Goal: Information Seeking & Learning: Learn about a topic

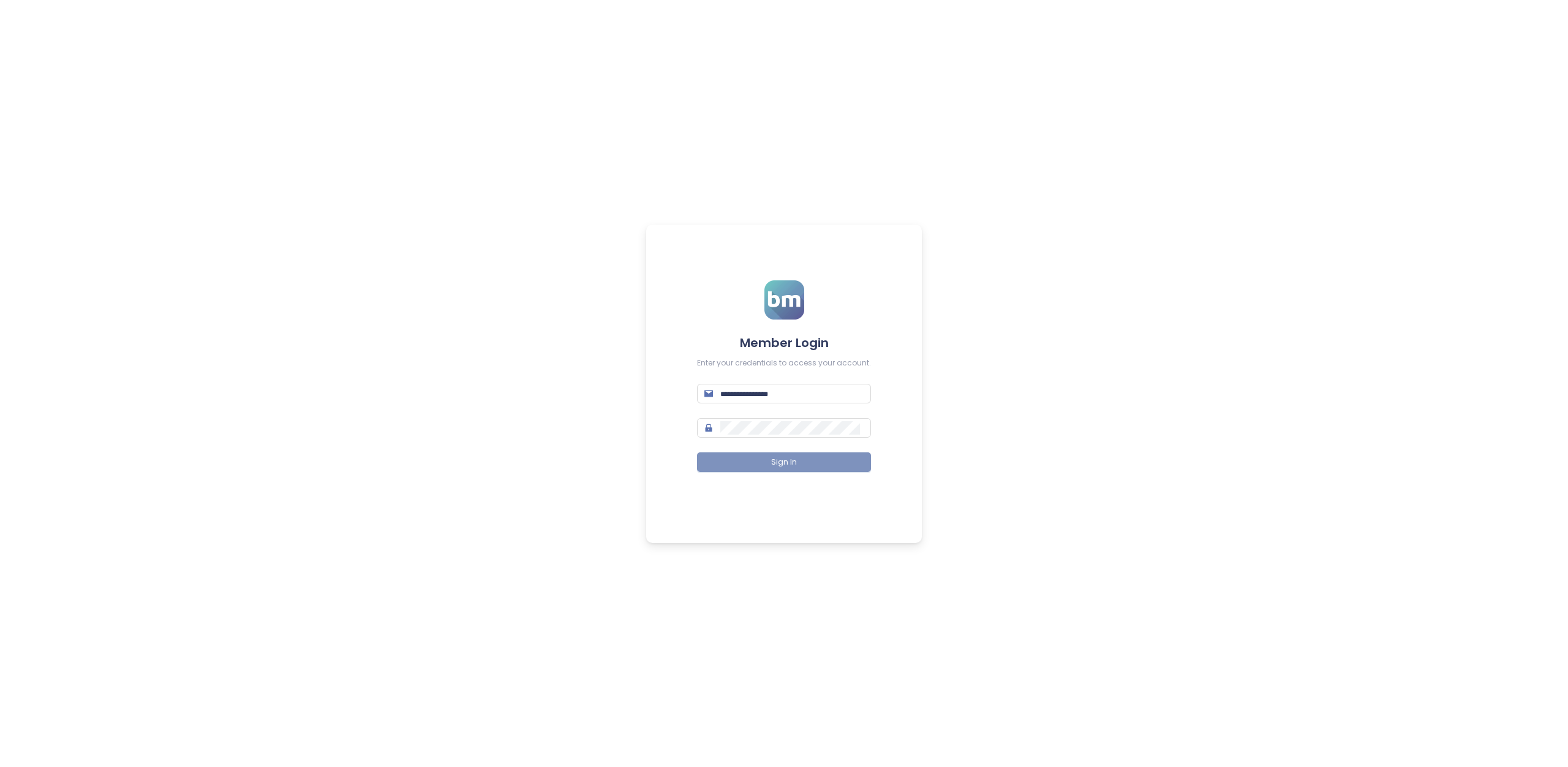
type input "**********"
click at [756, 461] on button "Sign In" at bounding box center [784, 463] width 174 height 20
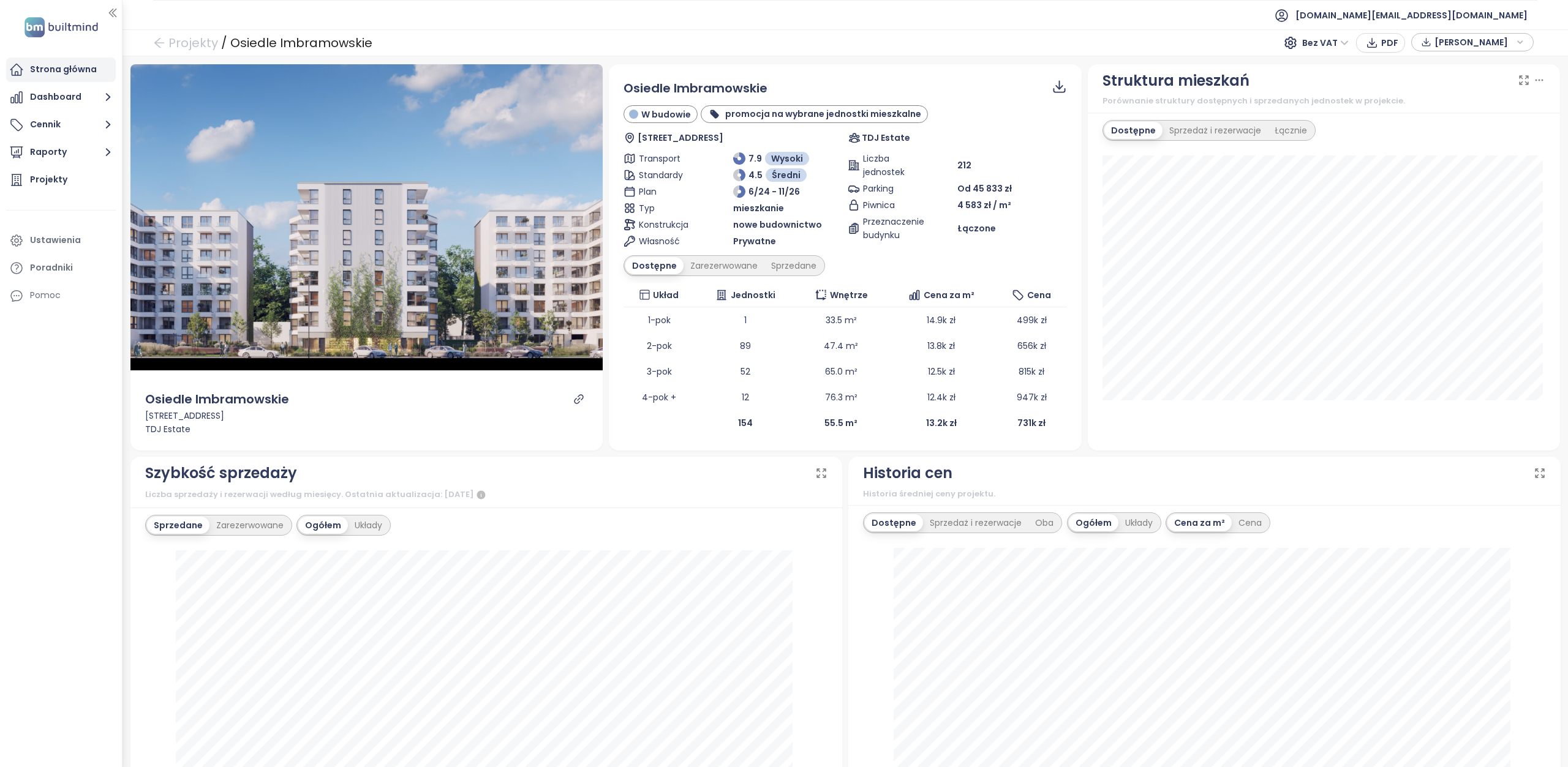
click at [60, 67] on div "Strona główna" at bounding box center [63, 69] width 67 height 15
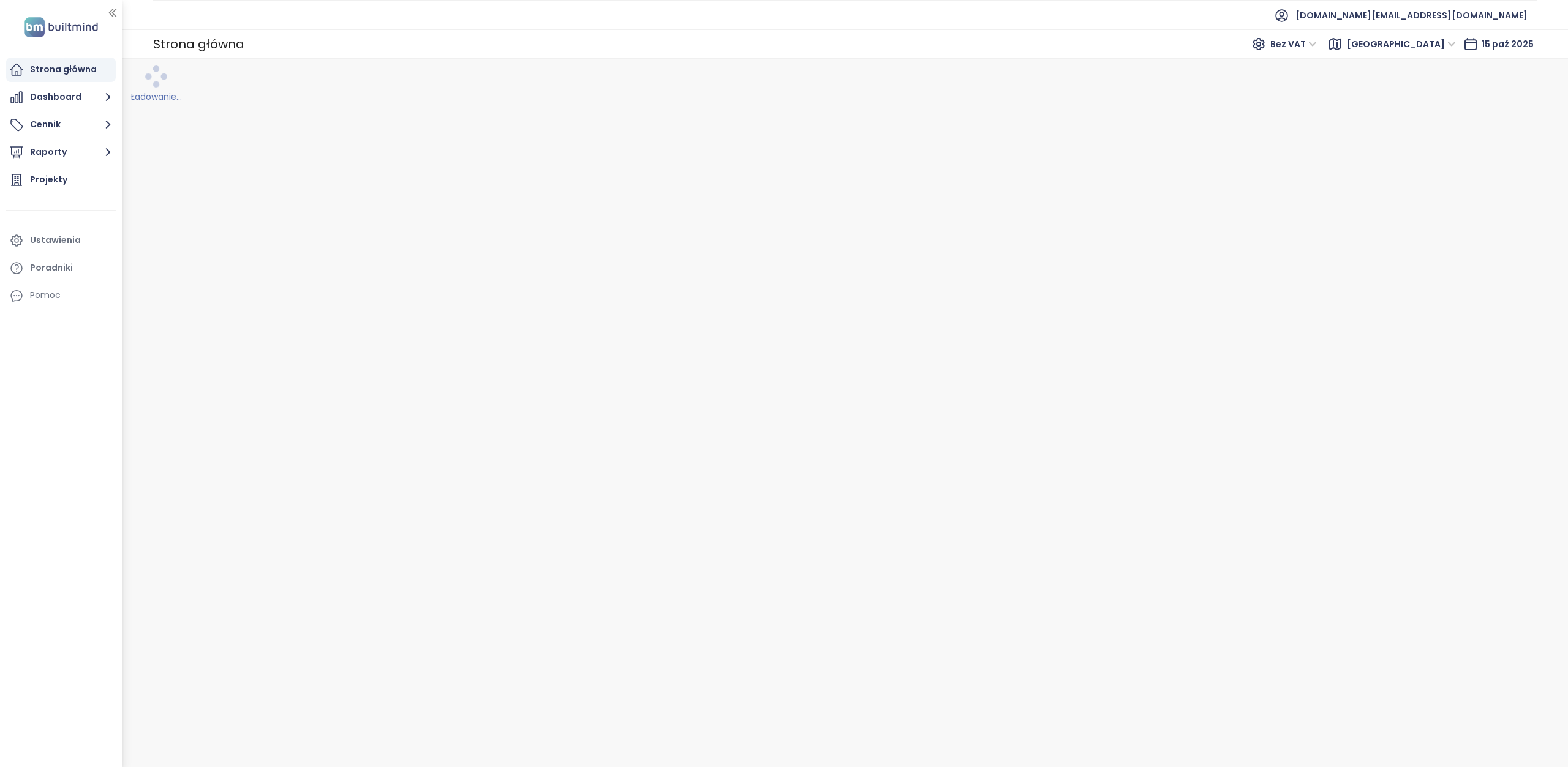
click at [1455, 46] on span "Warszawa" at bounding box center [1402, 44] width 109 height 18
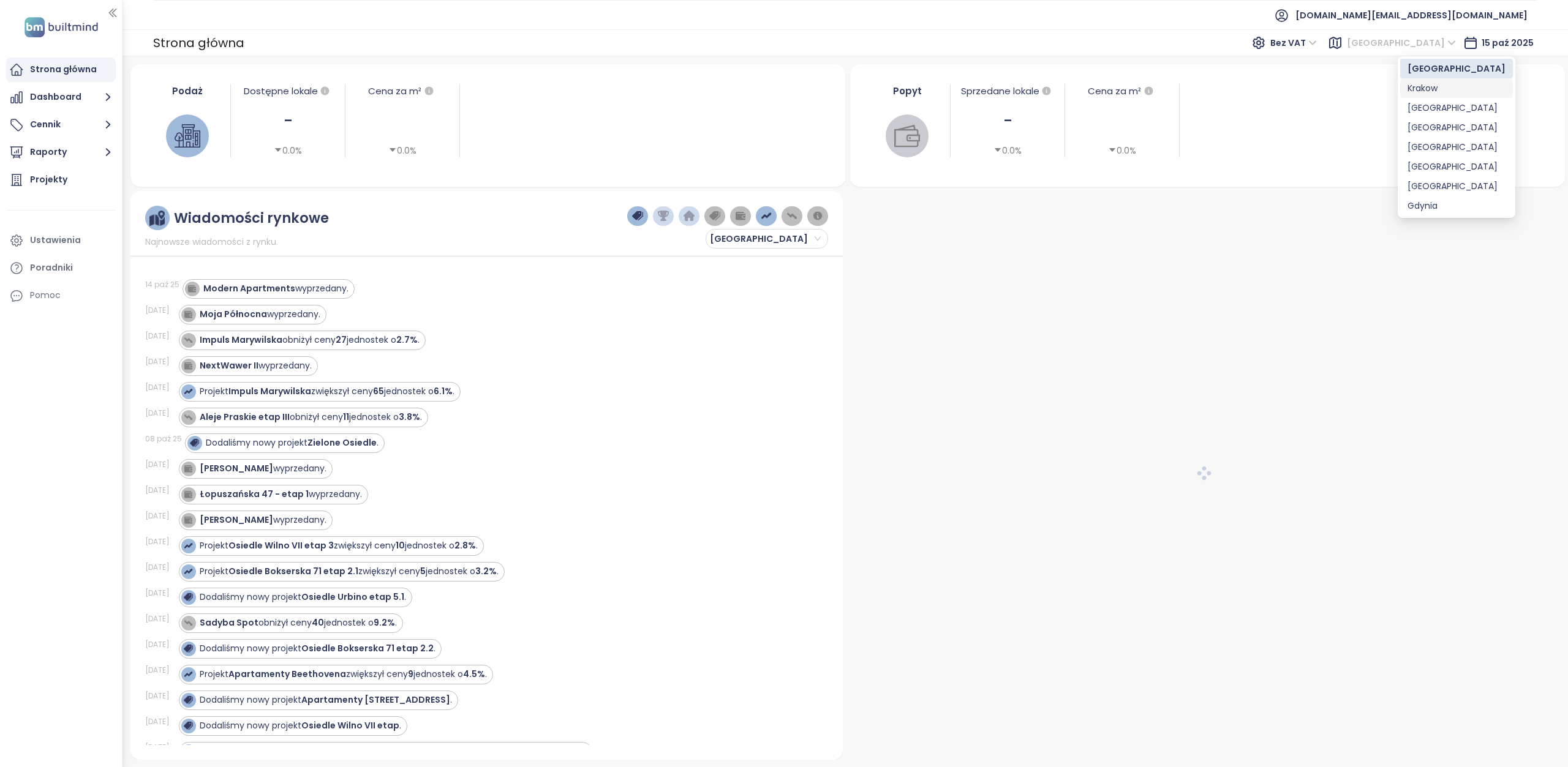
click at [1423, 128] on div "[GEOGRAPHIC_DATA]" at bounding box center [1457, 127] width 98 height 14
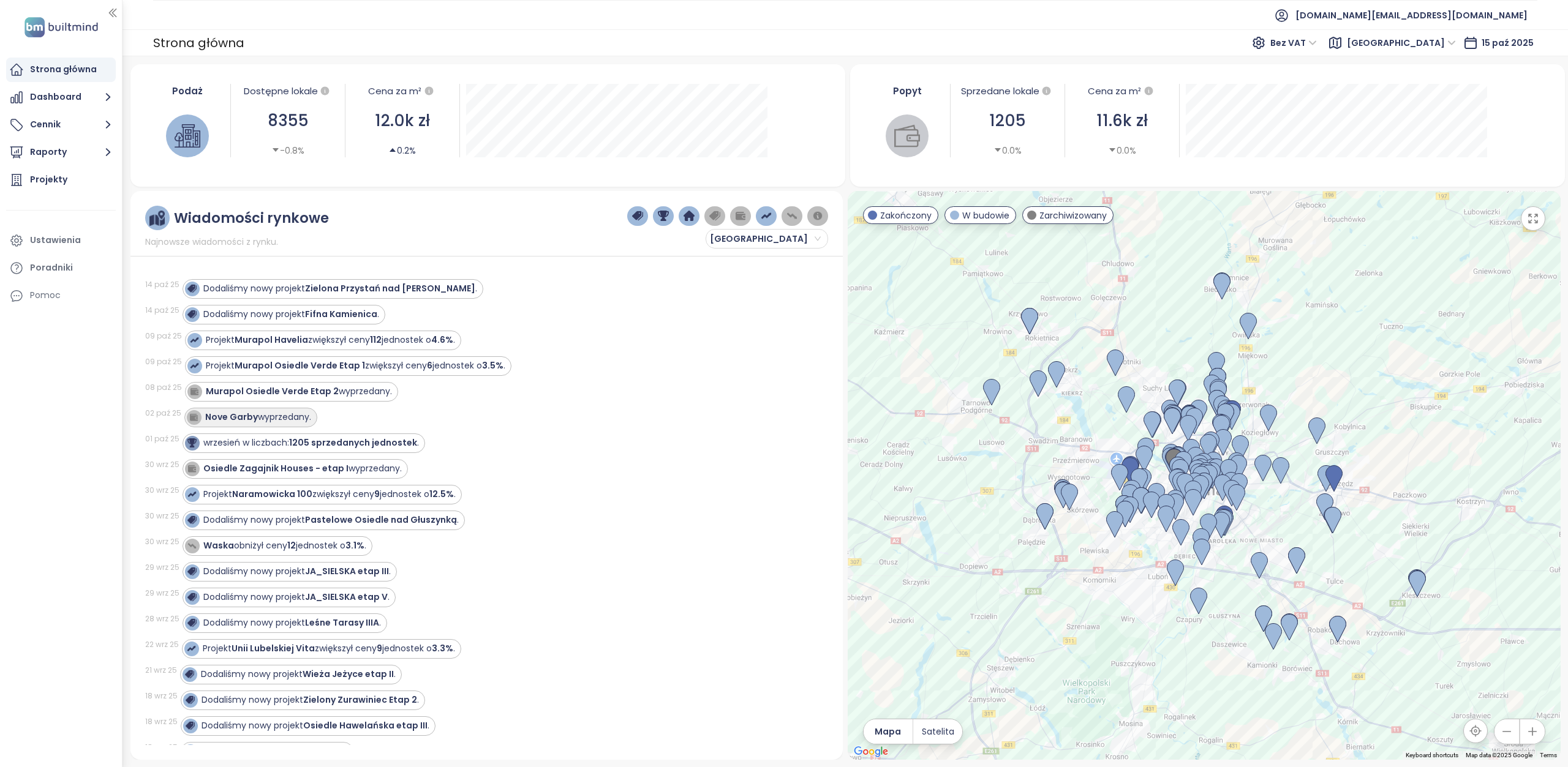
click at [287, 416] on div "Nove Garby wyprzedany." at bounding box center [258, 417] width 106 height 13
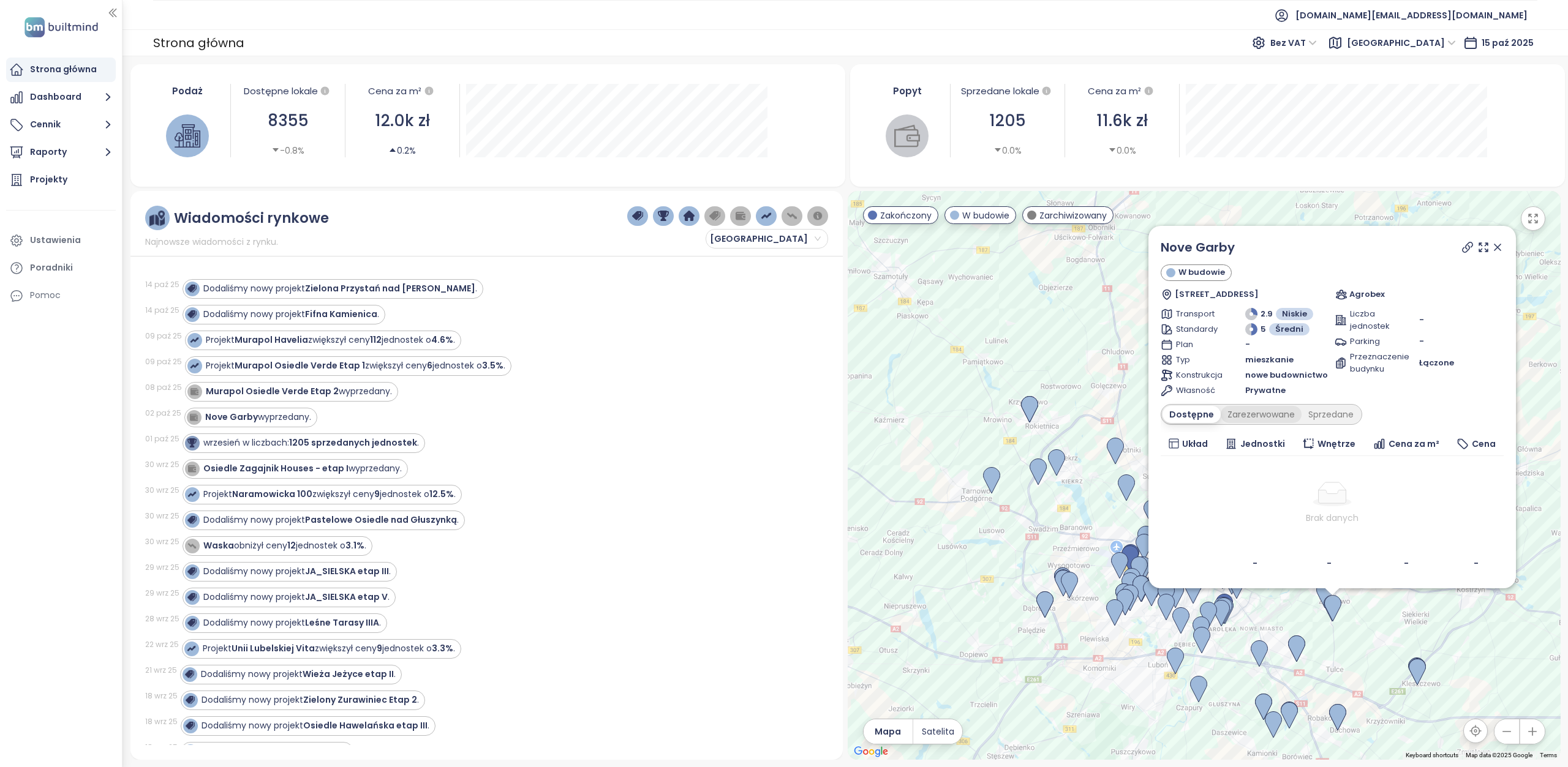
click at [1251, 416] on div "Zarezerwowane" at bounding box center [1261, 414] width 80 height 17
click at [1339, 416] on div "Sprzedane" at bounding box center [1333, 414] width 59 height 17
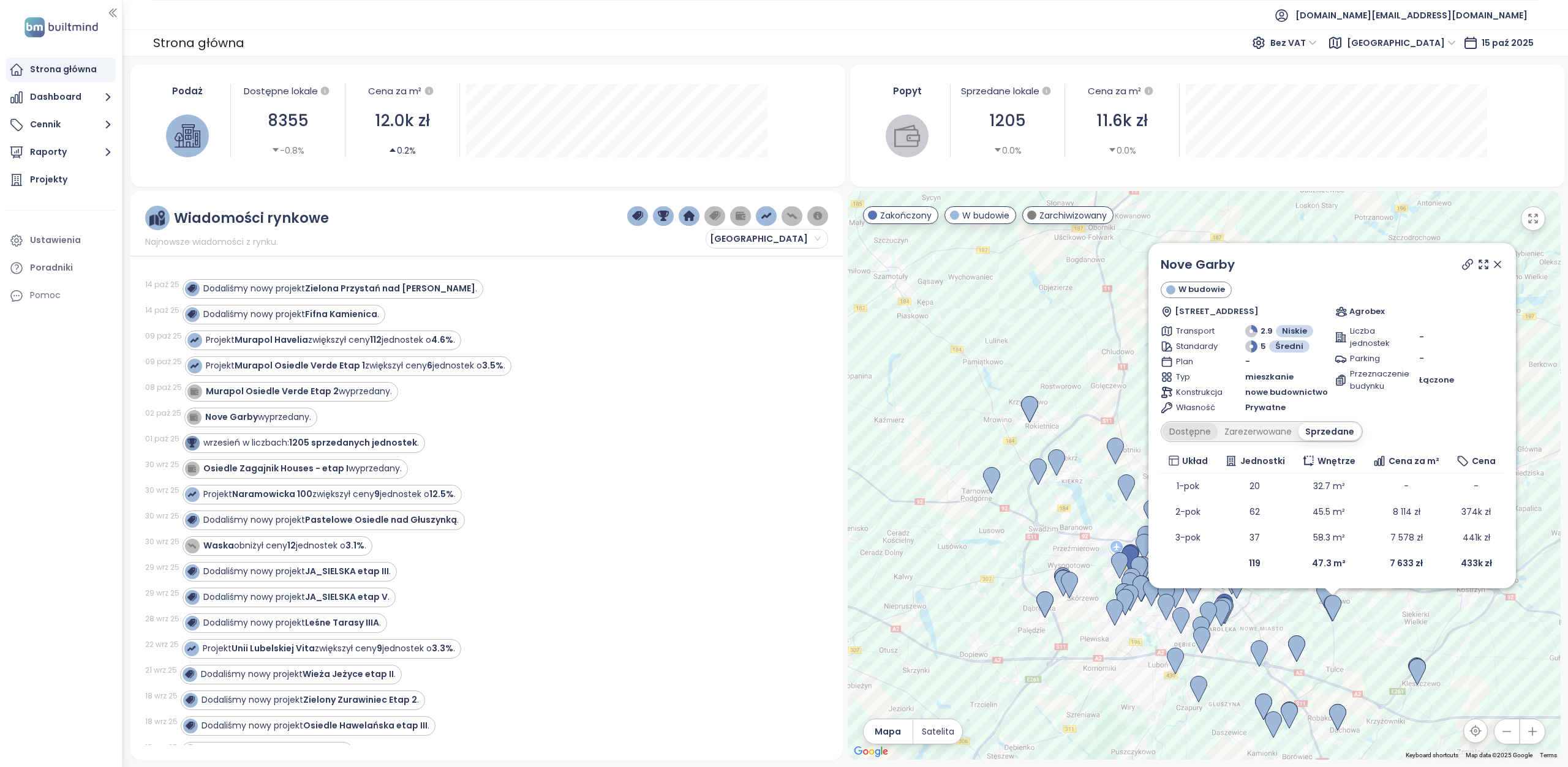
click at [1204, 436] on div "Dostępne" at bounding box center [1190, 431] width 55 height 17
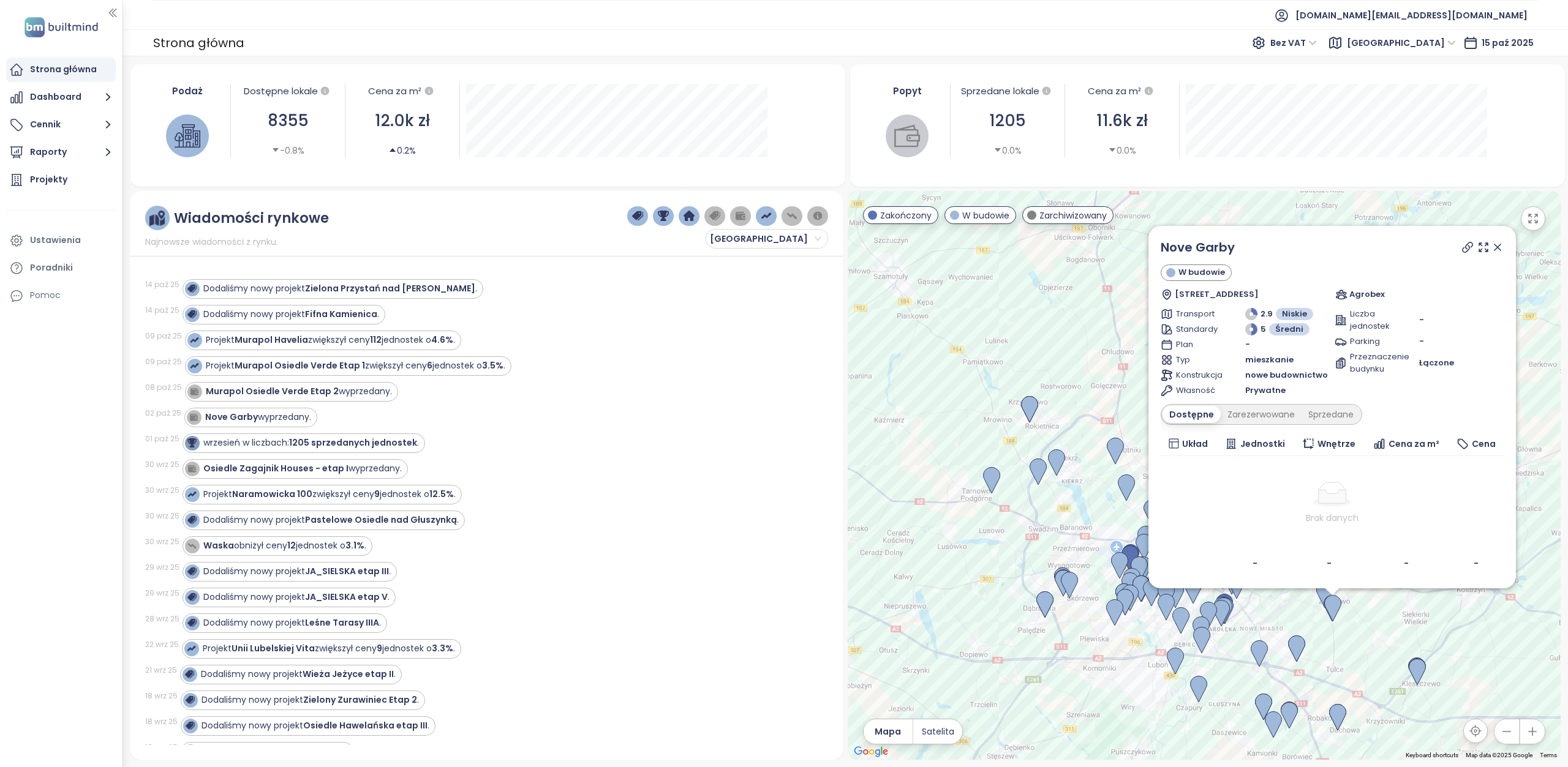
click at [1499, 253] on icon at bounding box center [1498, 248] width 13 height 13
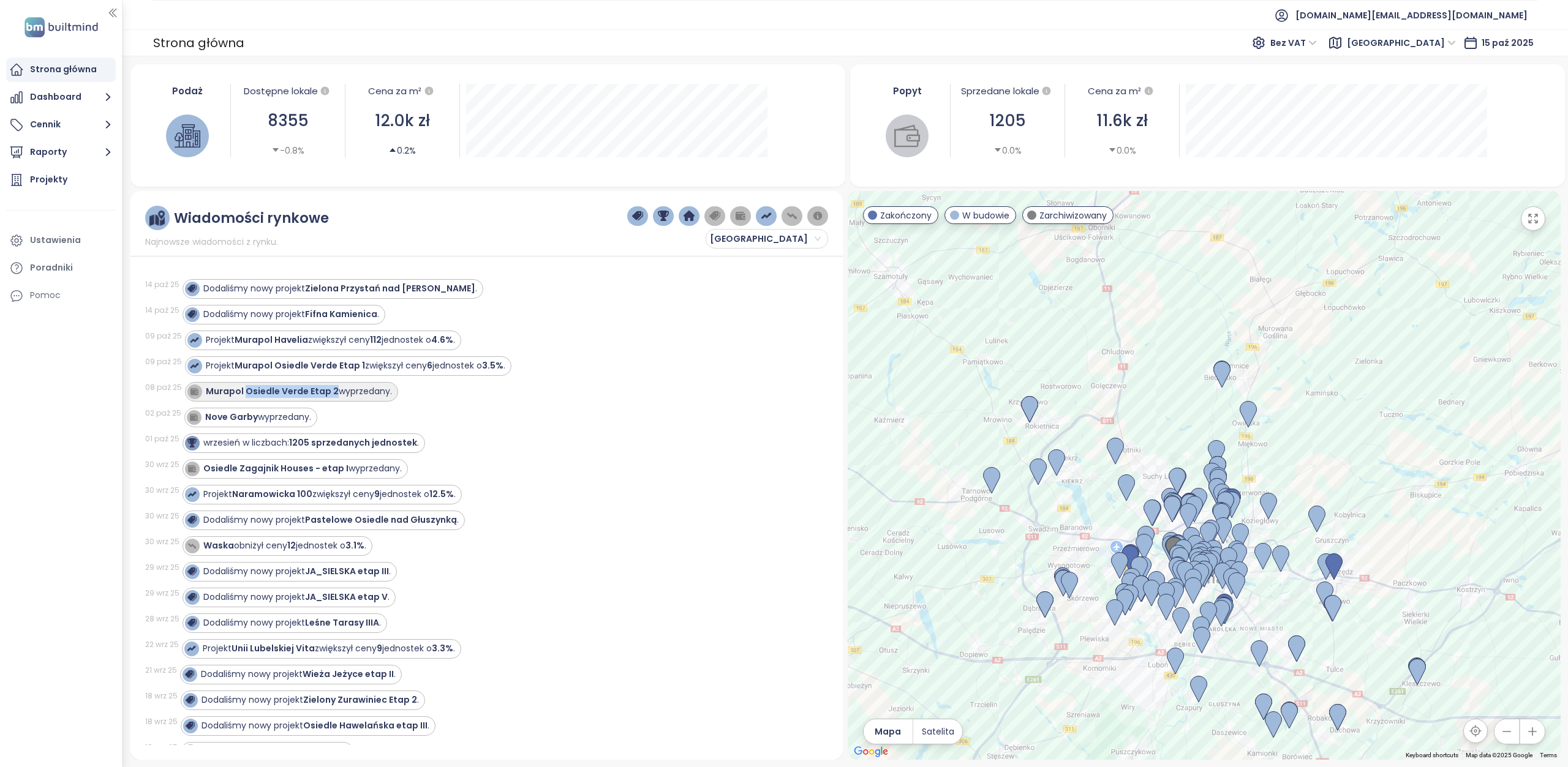
drag, startPoint x: 332, startPoint y: 388, endPoint x: 244, endPoint y: 391, distance: 88.1
click at [244, 391] on div "Murapol Osiedle Verde Etap 2 wyprzedany." at bounding box center [299, 391] width 186 height 13
copy strong "Osiedle Verde Etap 2"
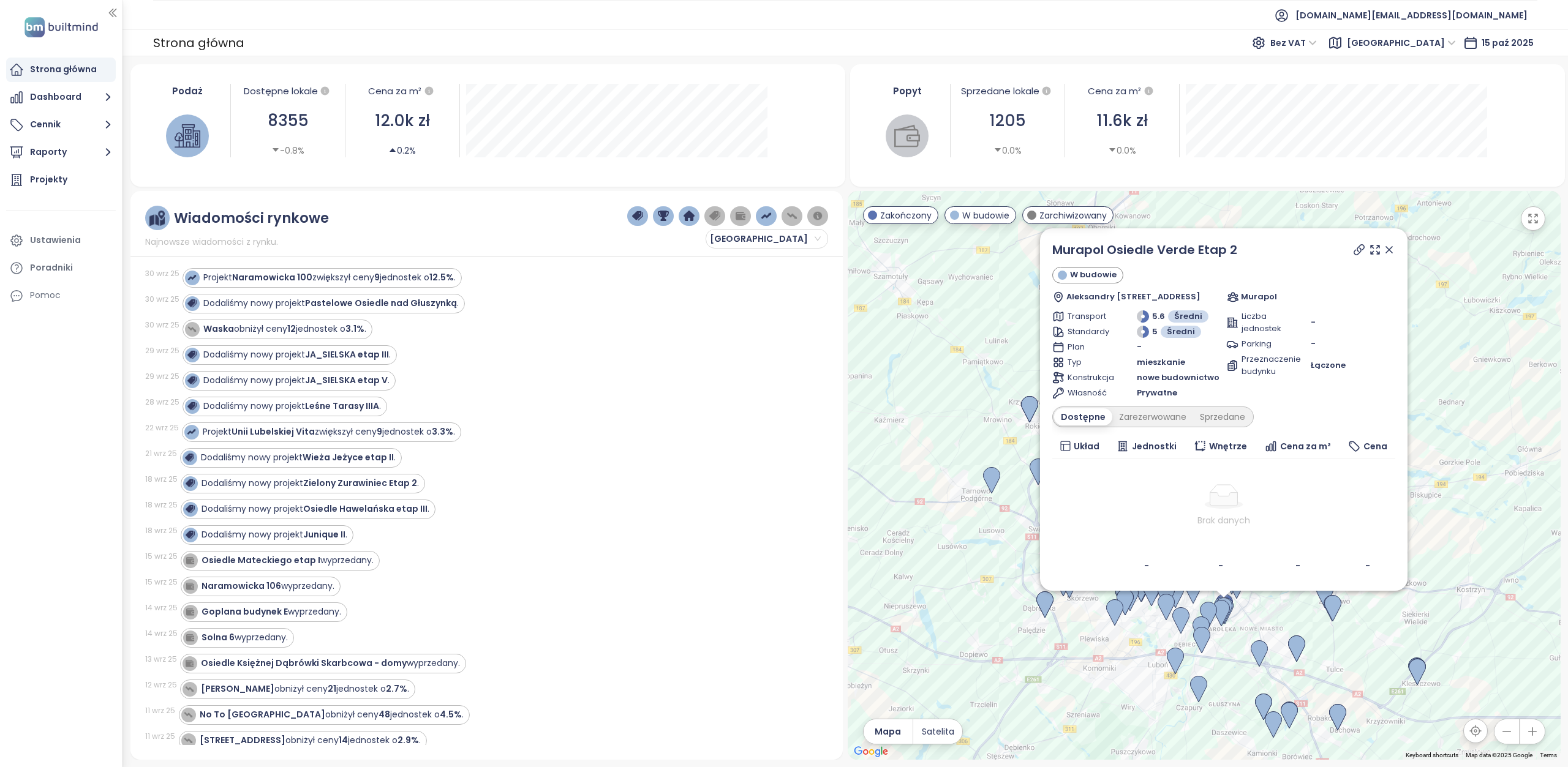
scroll to position [245, 0]
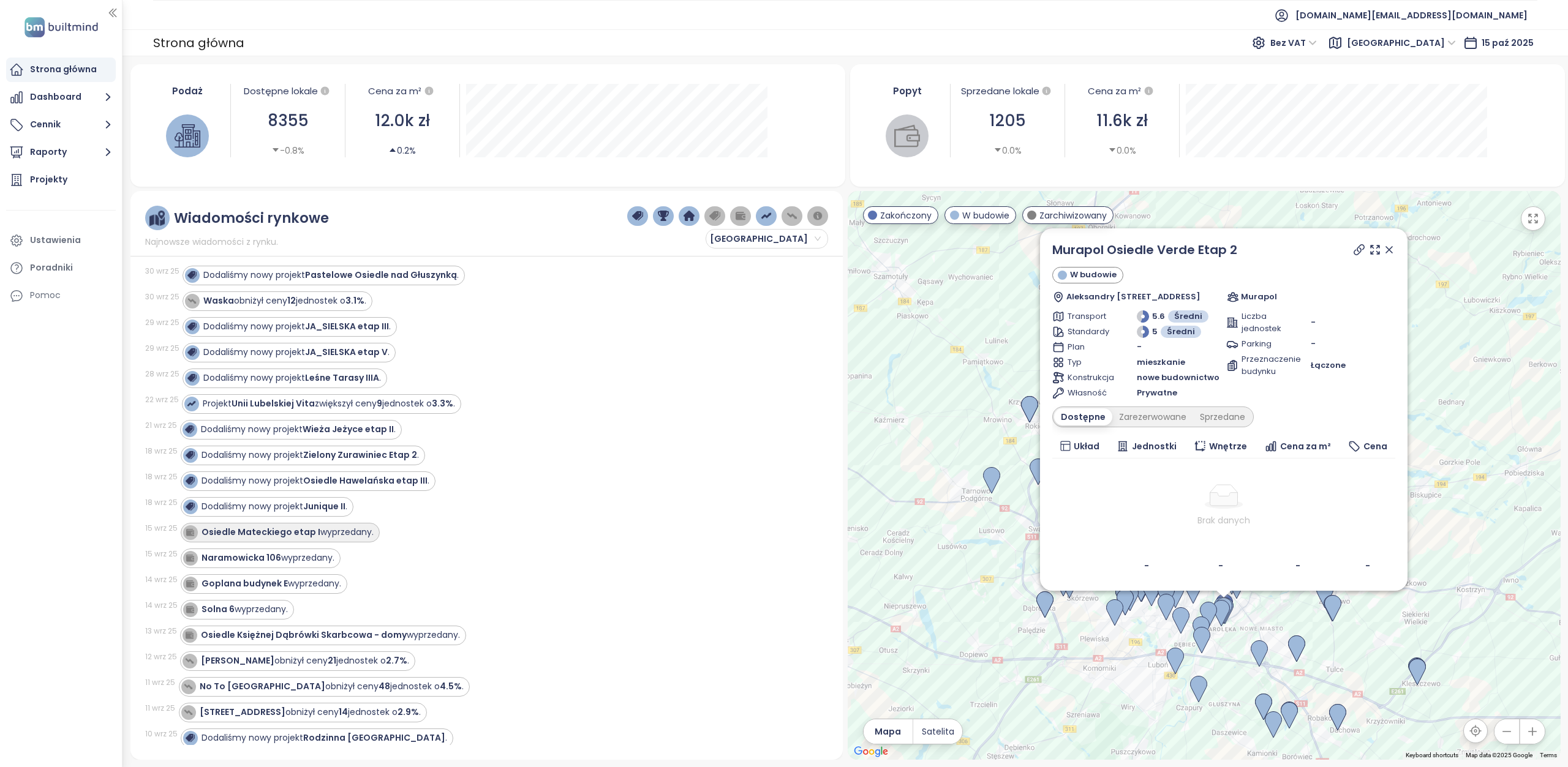
click at [262, 526] on strong "Osiedle Mateckiego etap I" at bounding box center [261, 532] width 119 height 13
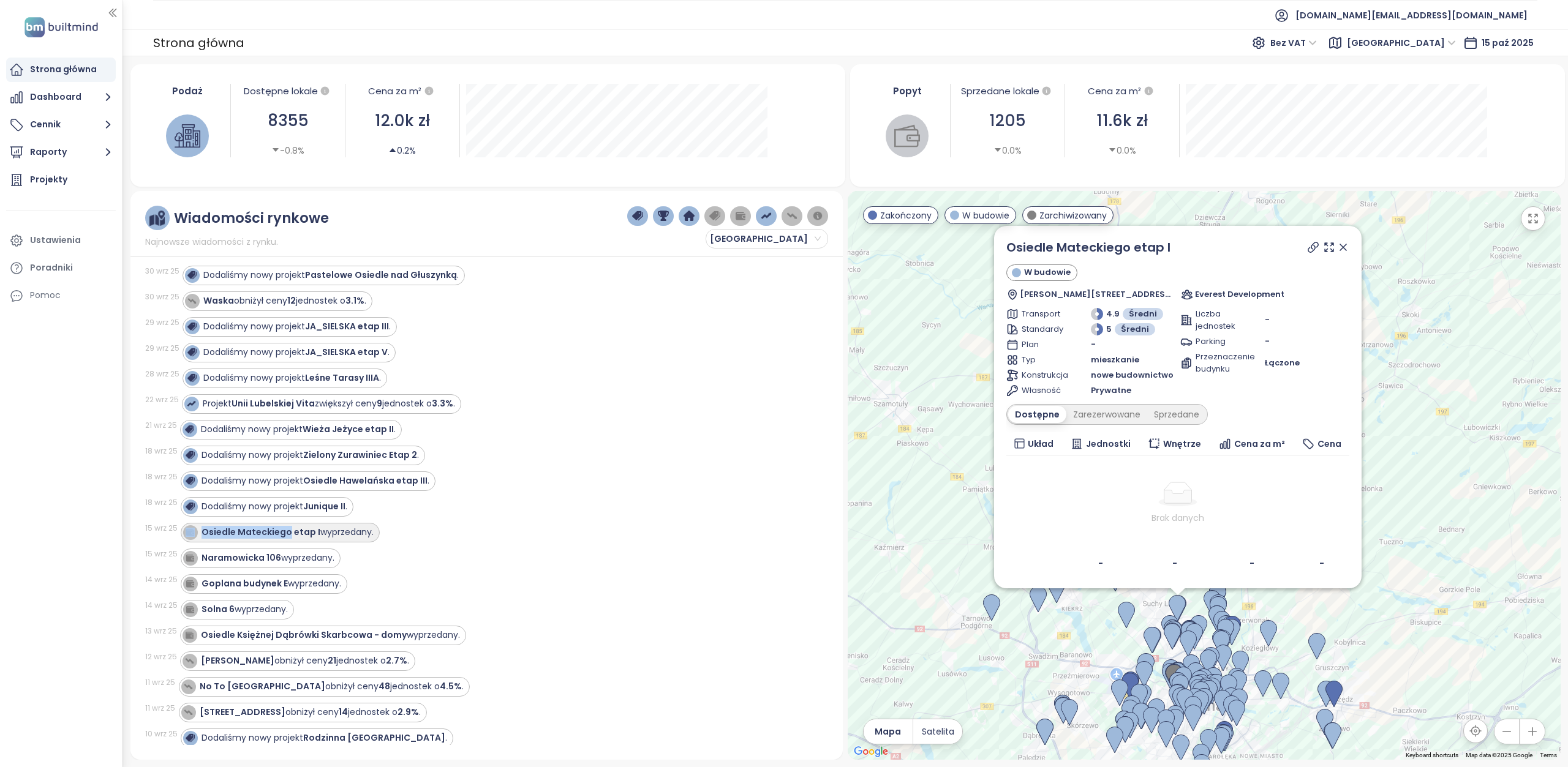
drag, startPoint x: 197, startPoint y: 523, endPoint x: 285, endPoint y: 526, distance: 88.1
click at [285, 526] on div "Osiedle Mateckiego etap I wyprzedany." at bounding box center [278, 533] width 191 height 14
copy div "Osiedle Mateckiego"
drag, startPoint x: 199, startPoint y: 548, endPoint x: 276, endPoint y: 548, distance: 77.0
click at [276, 551] on div "Naramowicka 106 wyprzedany." at bounding box center [258, 558] width 151 height 14
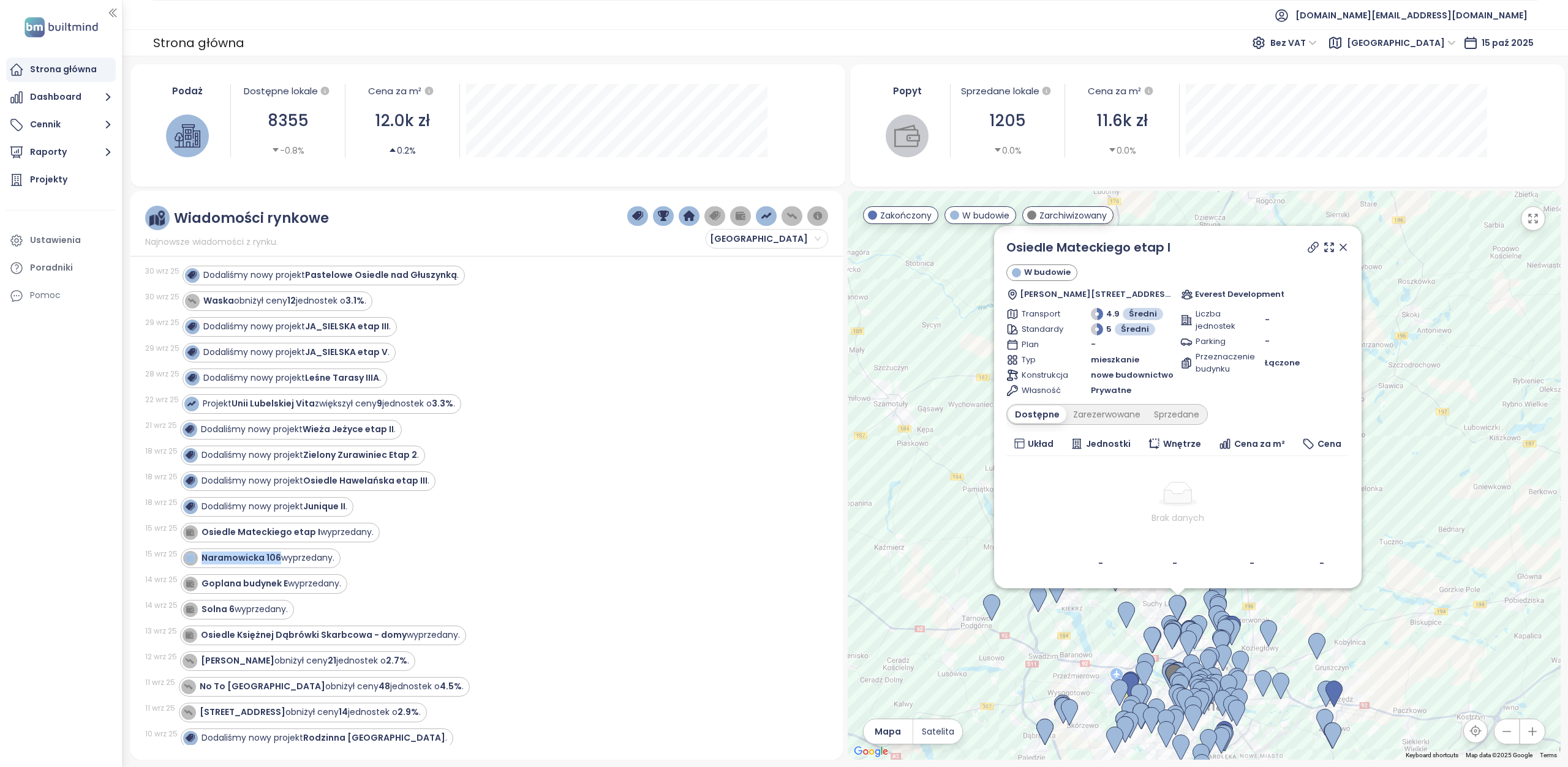
copy div "Naramowicka 106"
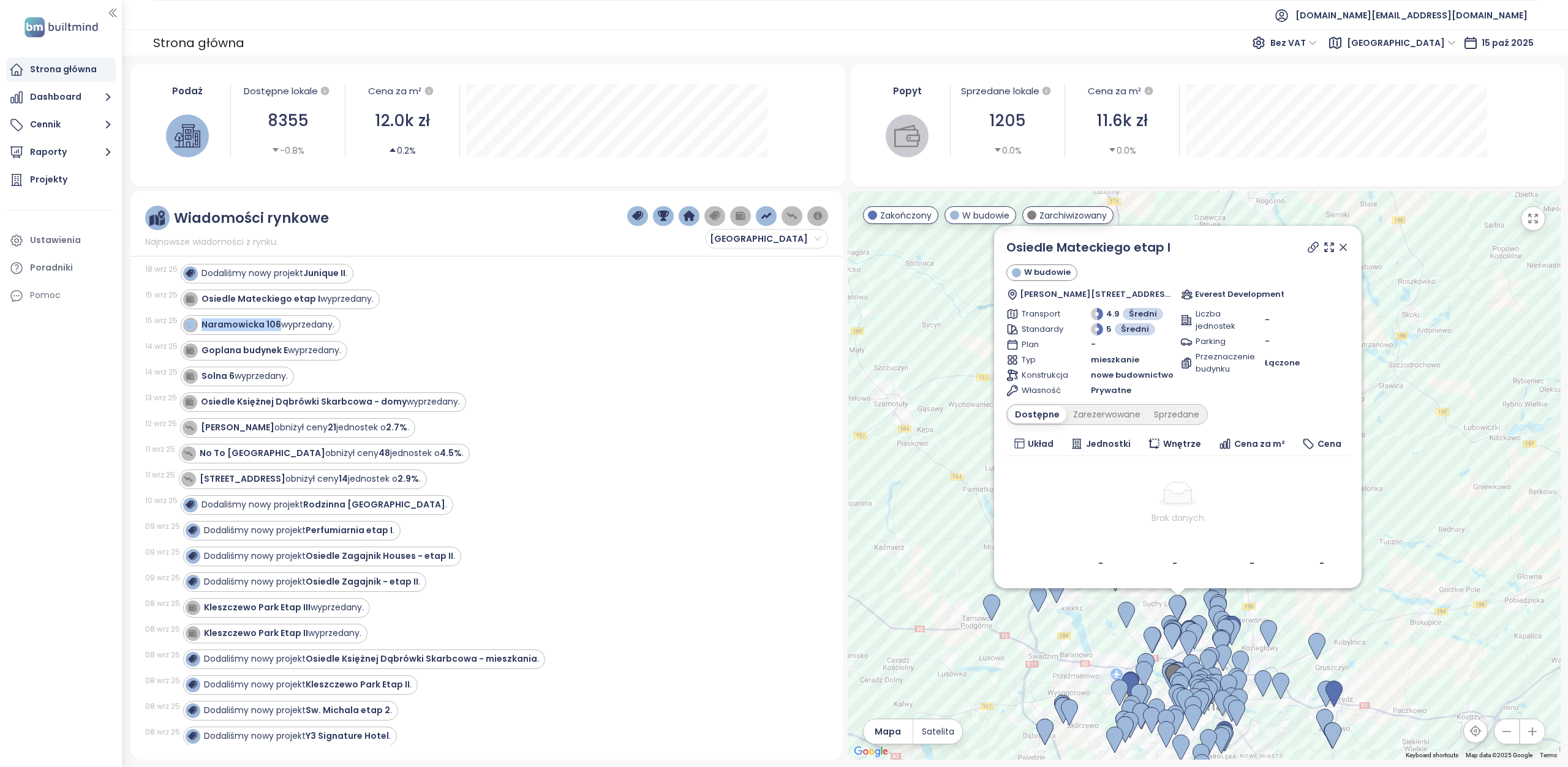
scroll to position [429, 0]
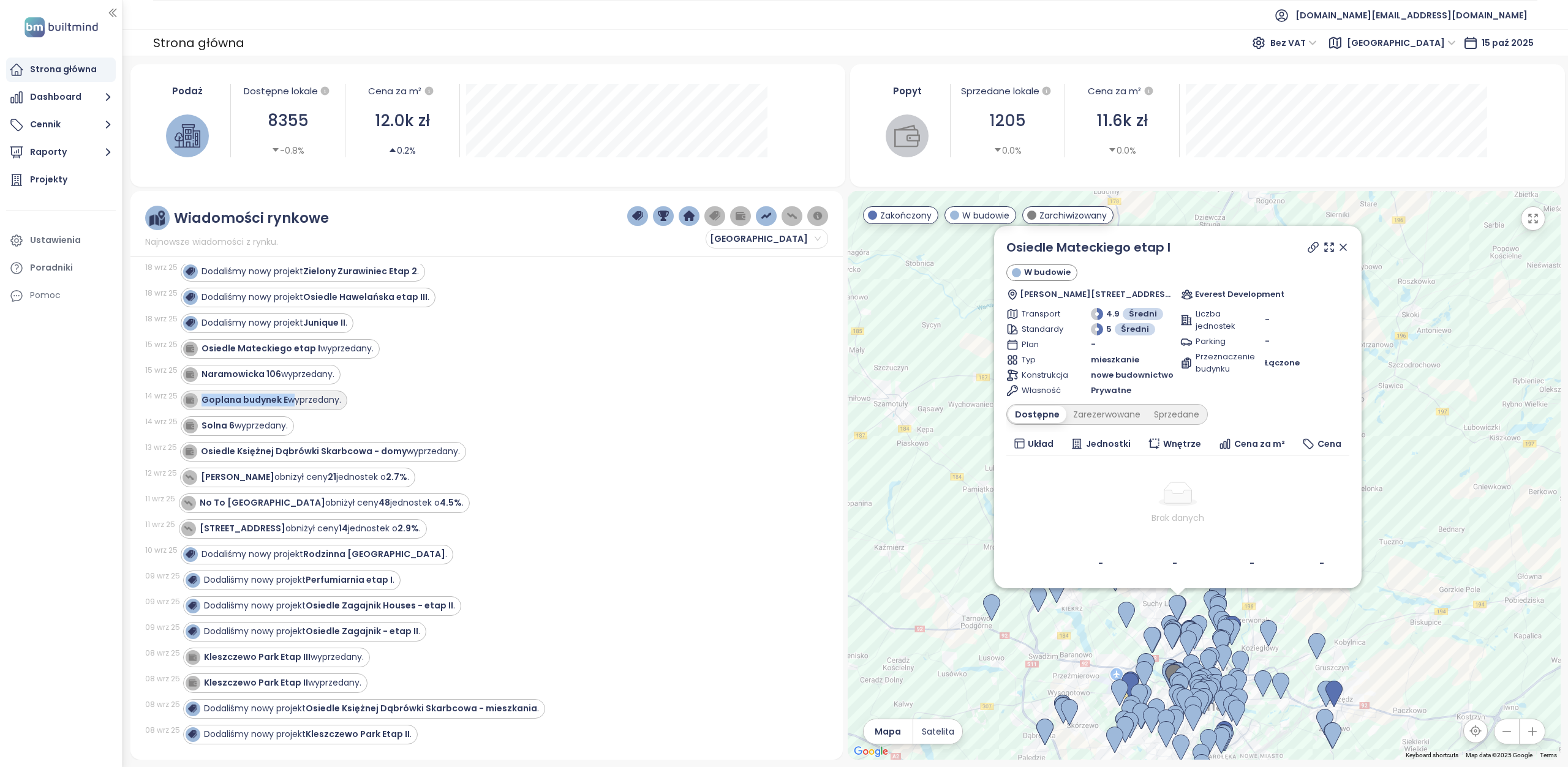
drag, startPoint x: 286, startPoint y: 391, endPoint x: 202, endPoint y: 393, distance: 84.0
click at [202, 394] on div "Goplana budynek E wyprzedany." at bounding box center [271, 400] width 140 height 13
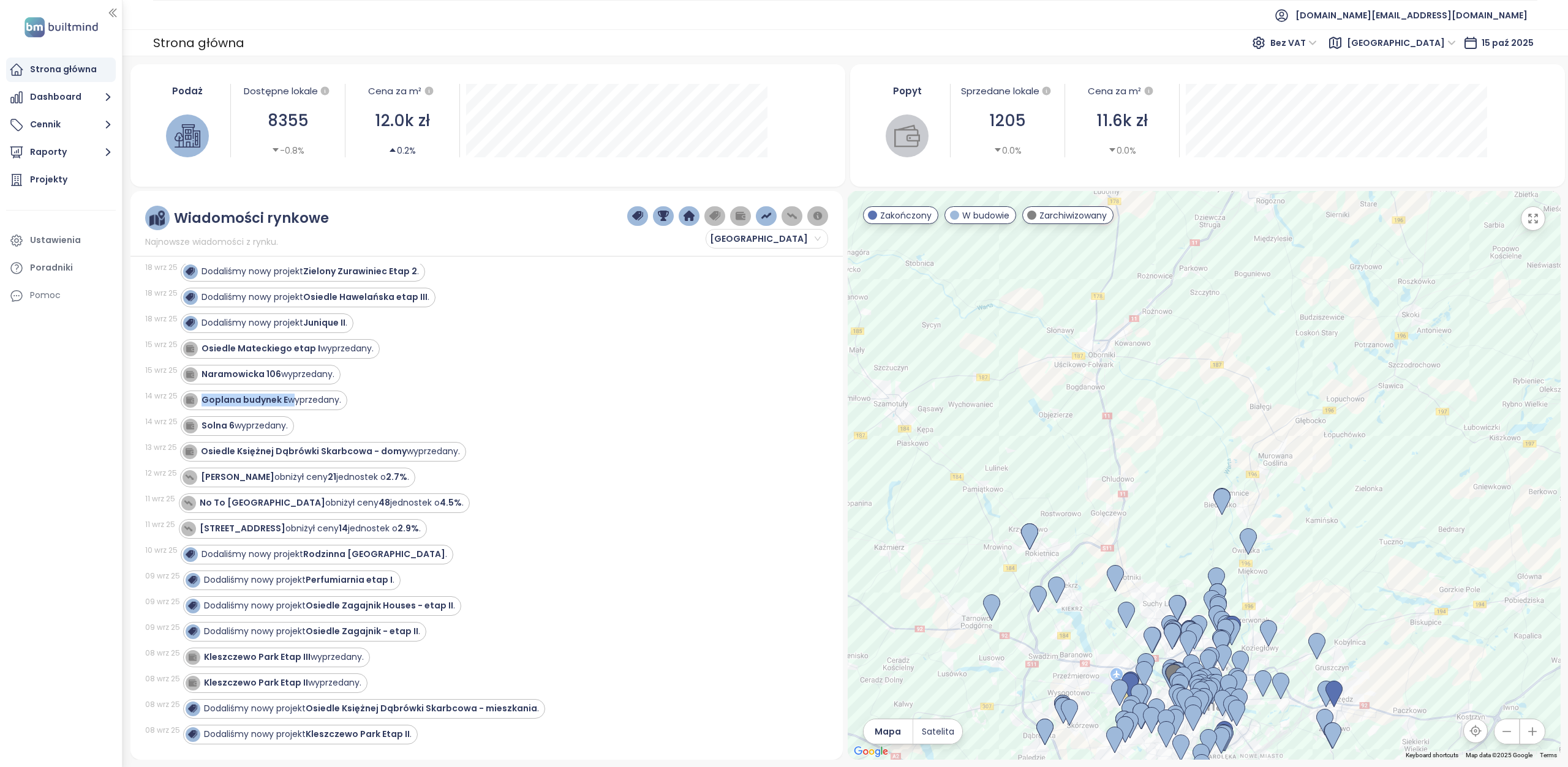
copy div "Goplana budynek E"
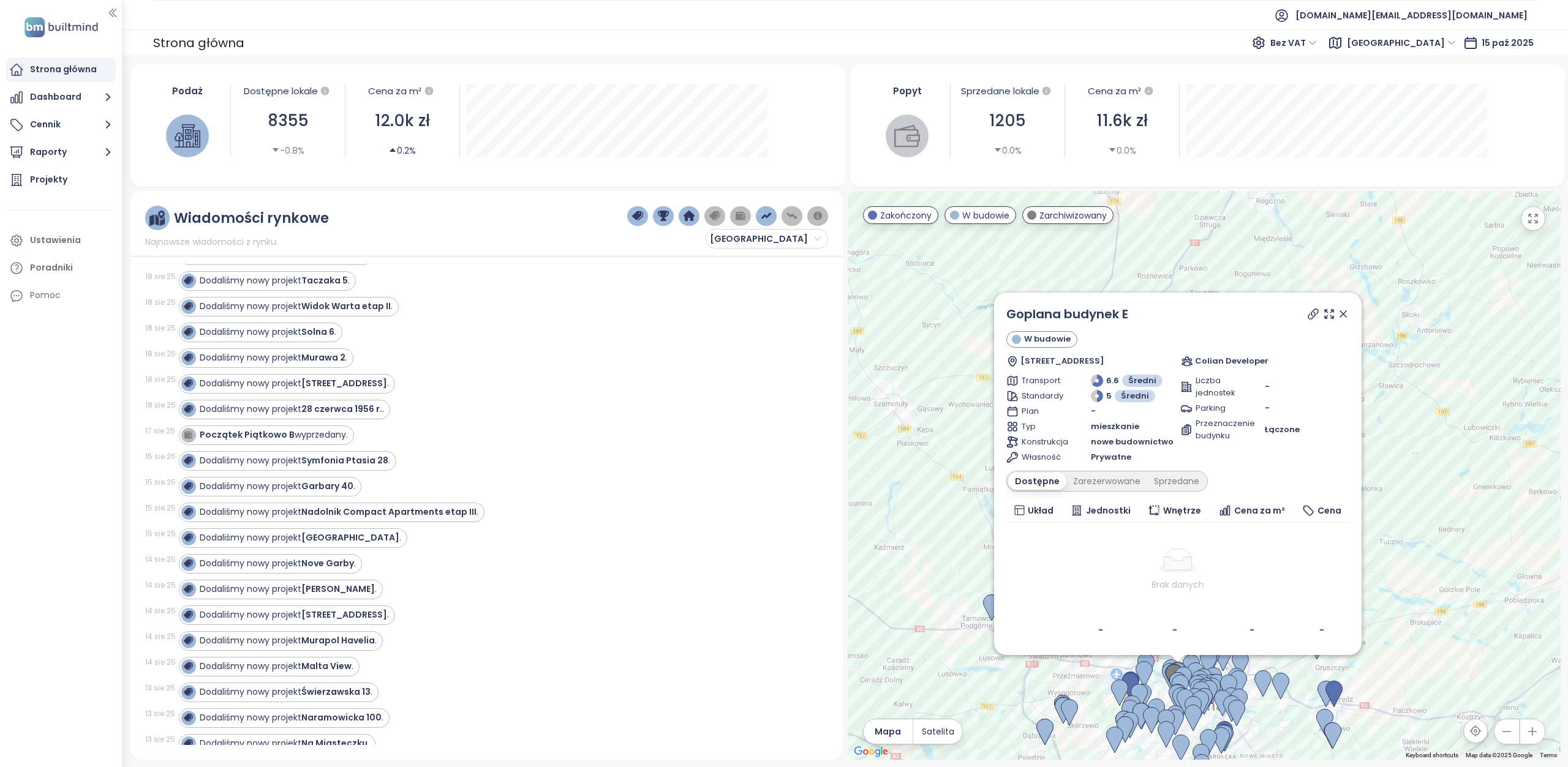
scroll to position [2878, 0]
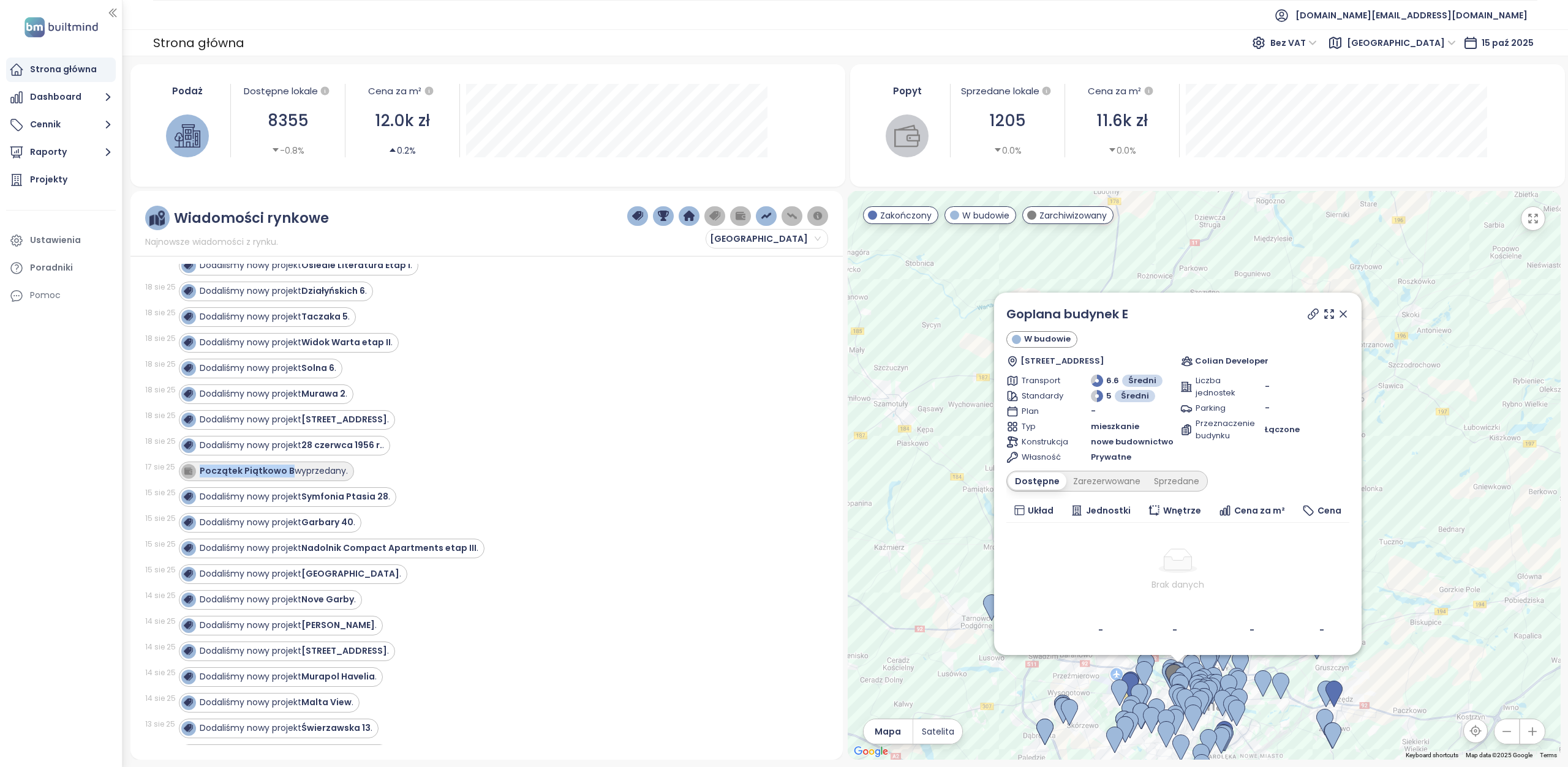
drag, startPoint x: 288, startPoint y: 423, endPoint x: 201, endPoint y: 425, distance: 87.0
click at [201, 465] on strong "Początek Piątkowo B" at bounding box center [247, 472] width 95 height 13
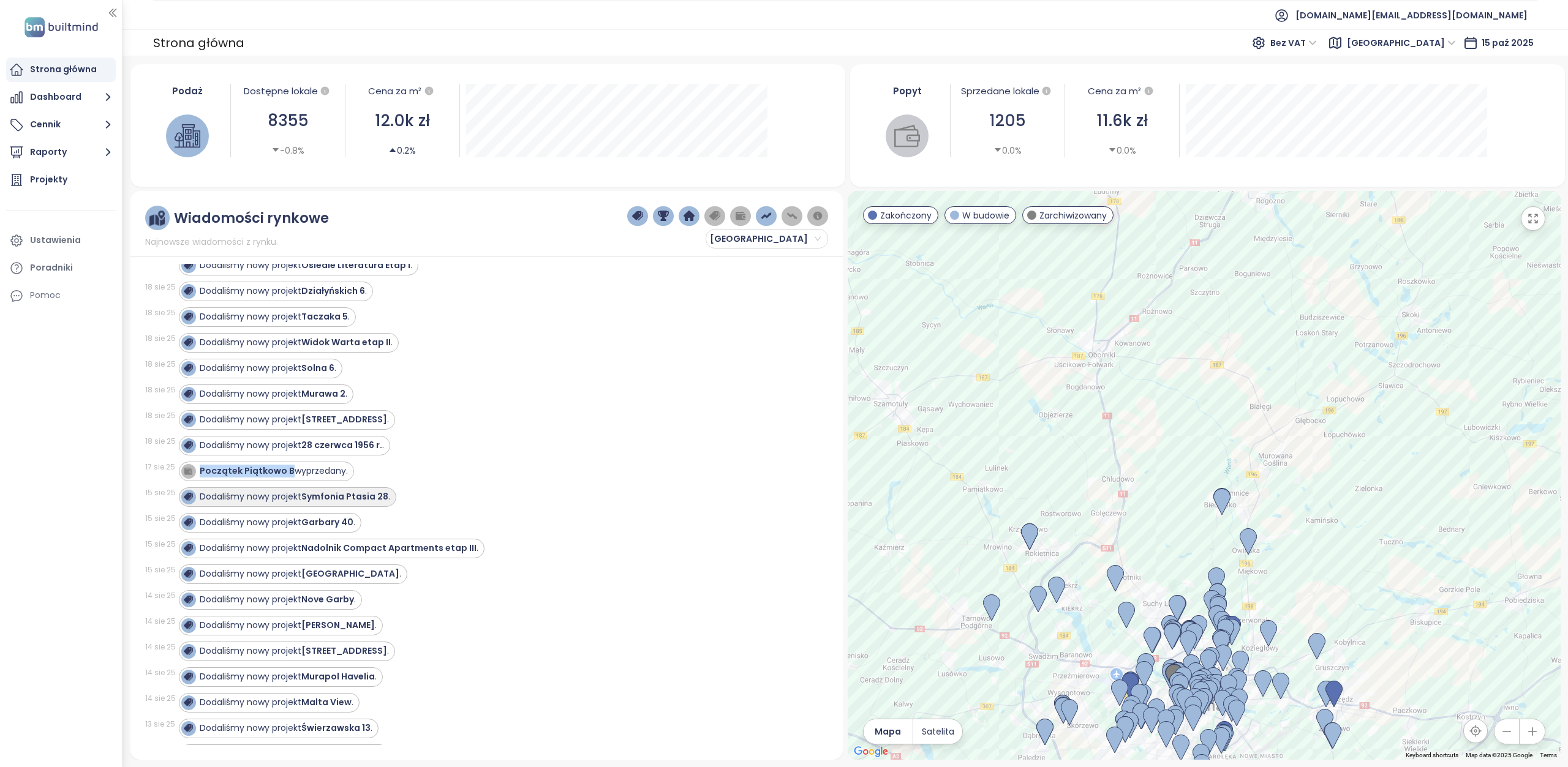
copy strong "Początek Piątkowo B"
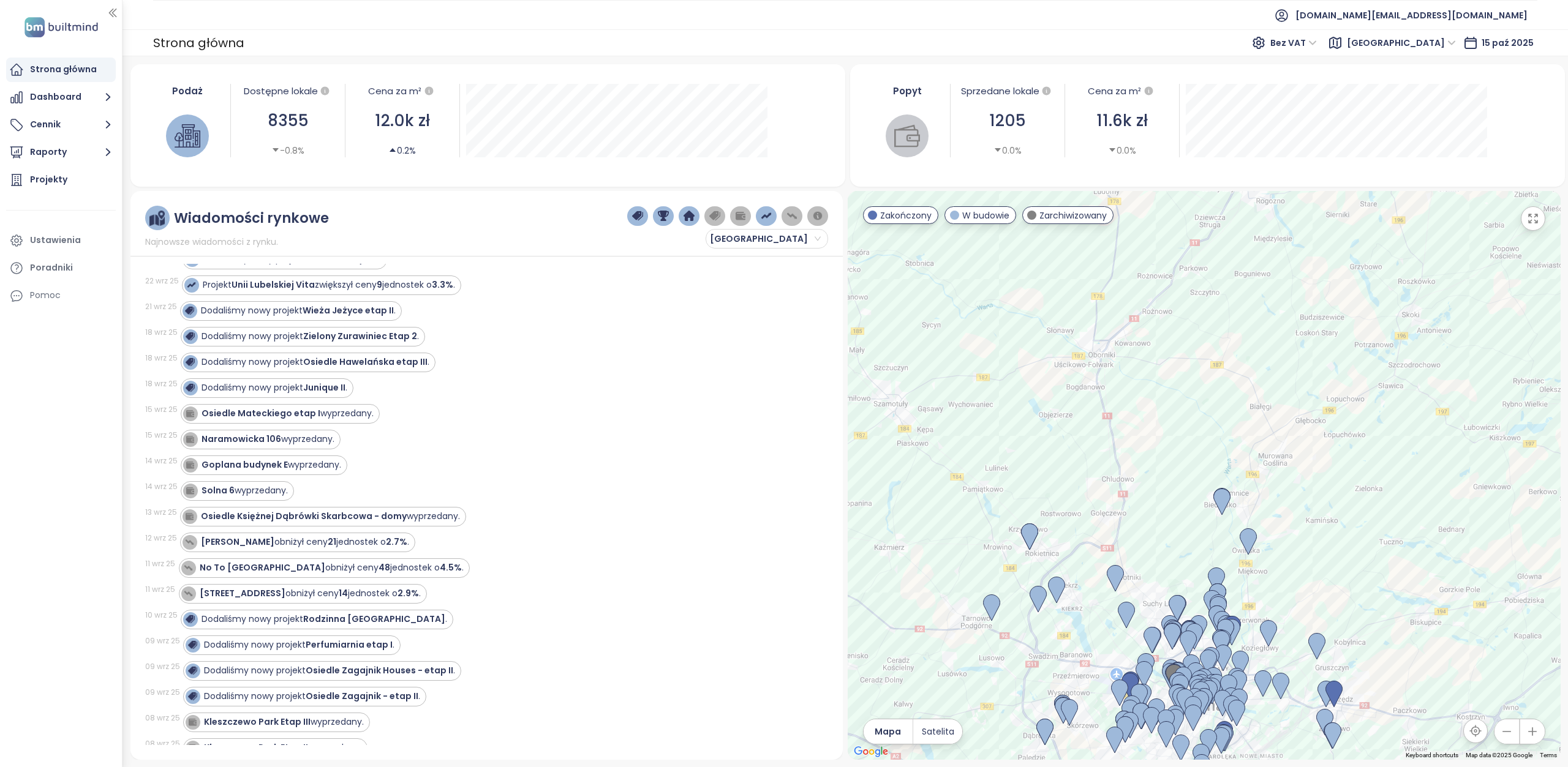
scroll to position [368, 0]
drag, startPoint x: 400, startPoint y: 501, endPoint x: 201, endPoint y: 505, distance: 199.0
click at [201, 507] on div "Osiedle Księżnej Dąbrówki Skarbcowa - domy wyprzedany." at bounding box center [330, 513] width 259 height 13
copy div "Osiedle Księżnej Dąbrówki Skarbcowa - domy"
click at [369, 452] on div "Goplana budynek E wyprzedany." at bounding box center [497, 462] width 634 height 20
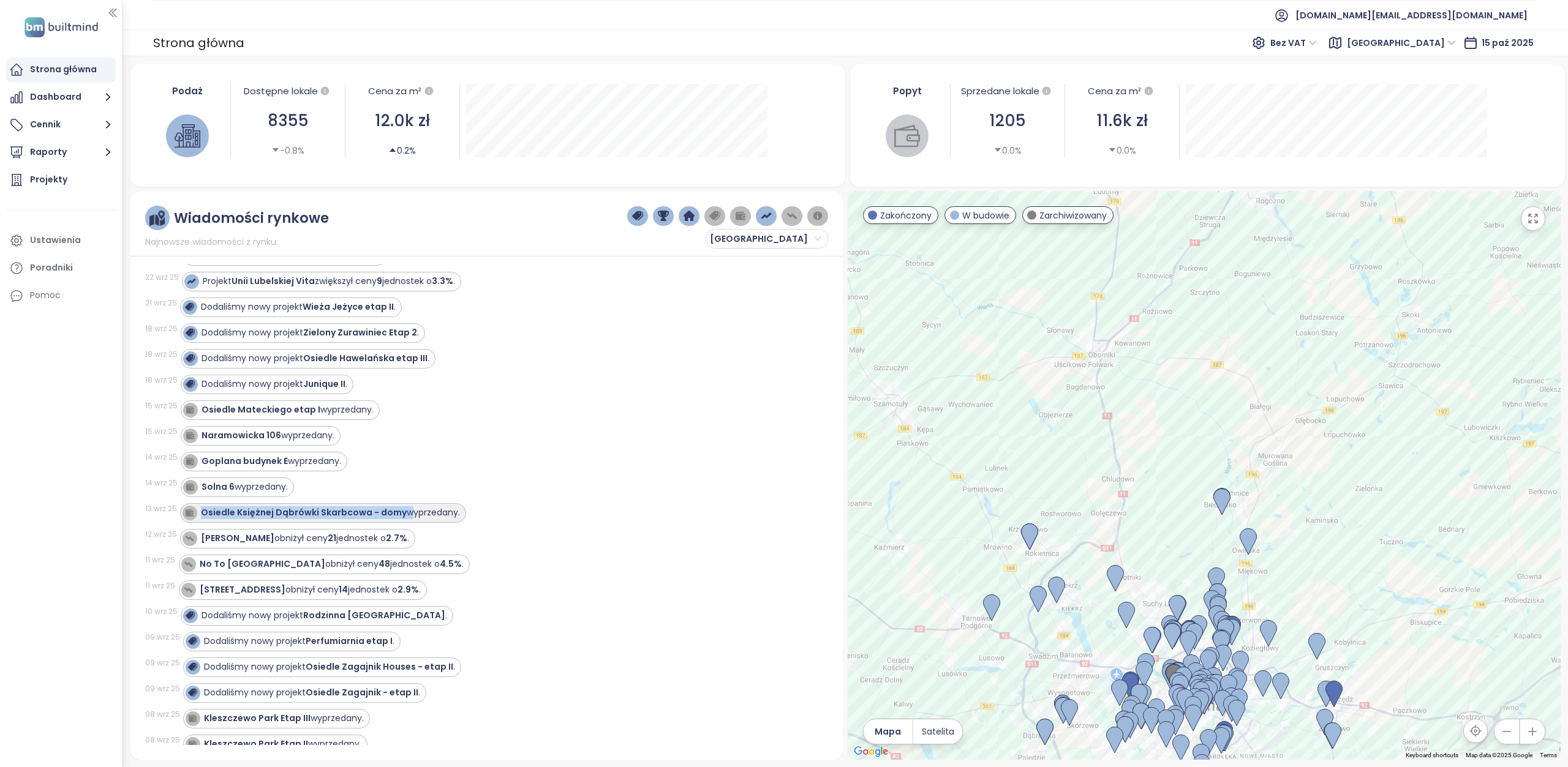
drag, startPoint x: 401, startPoint y: 502, endPoint x: 202, endPoint y: 508, distance: 199.1
click at [202, 508] on div "Osiedle Księżnej Dąbrówki Skarbcowa - domy wyprzedany." at bounding box center [330, 513] width 259 height 13
copy div "Osiedle Księżnej Dąbrówki Skarbcowa - domy"
drag, startPoint x: 145, startPoint y: 499, endPoint x: 176, endPoint y: 503, distance: 31.3
click at [176, 503] on div "13 wrz 25 Osiedle Księżnej Dąbrówki Skarbcowa - domy wyprzedany." at bounding box center [480, 513] width 669 height 20
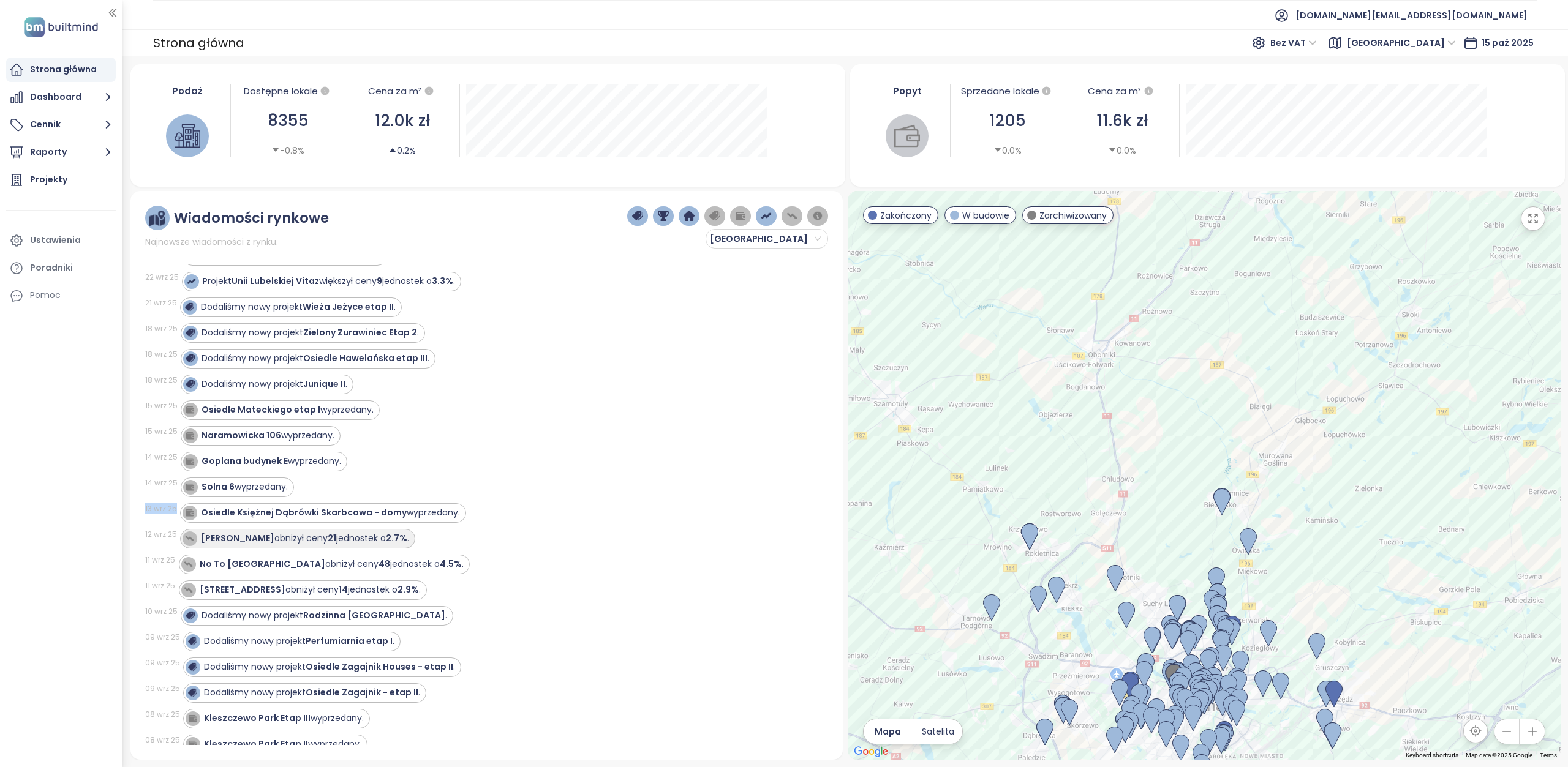
copy div "13 wrz 25"
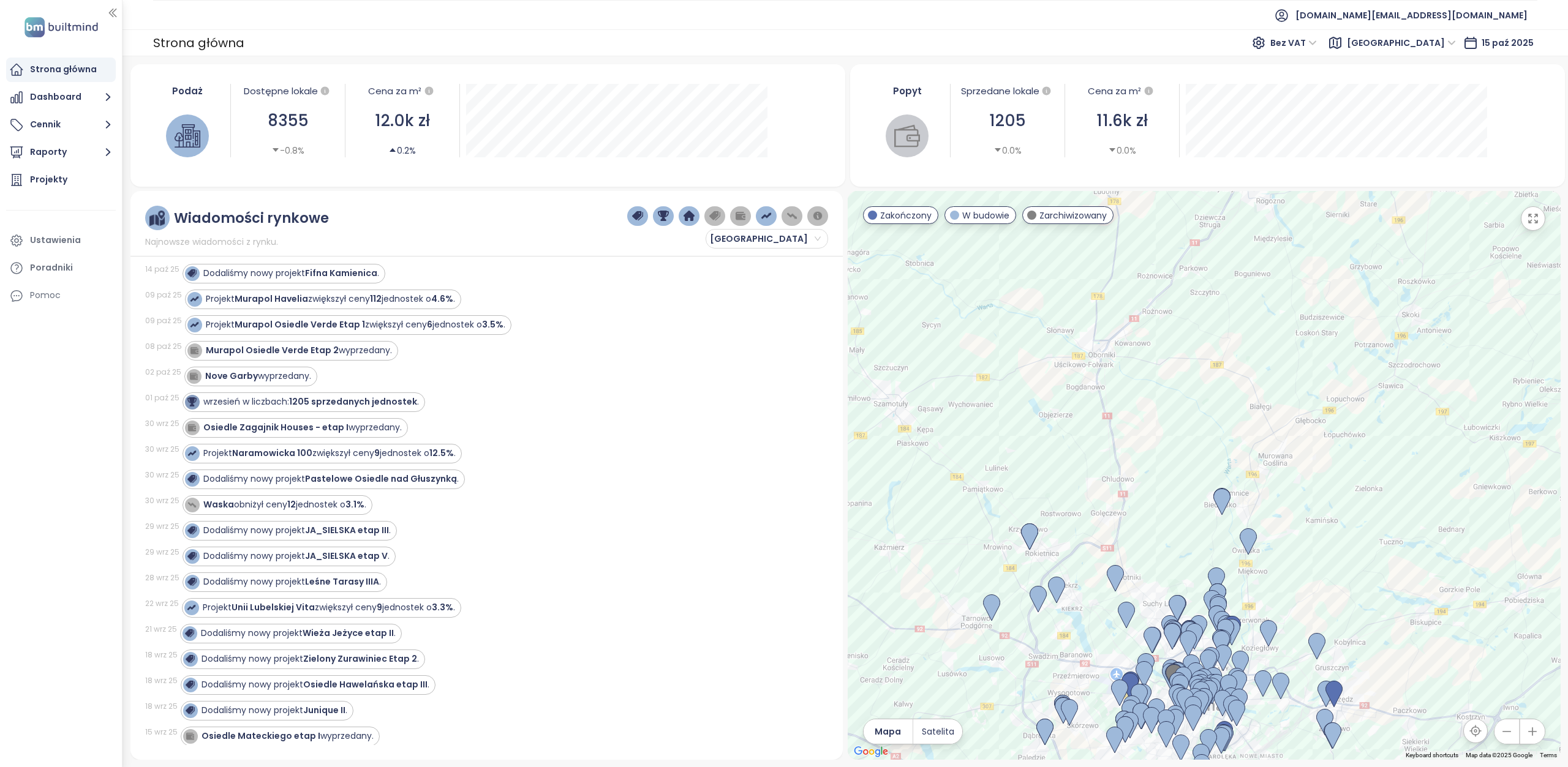
scroll to position [306, 0]
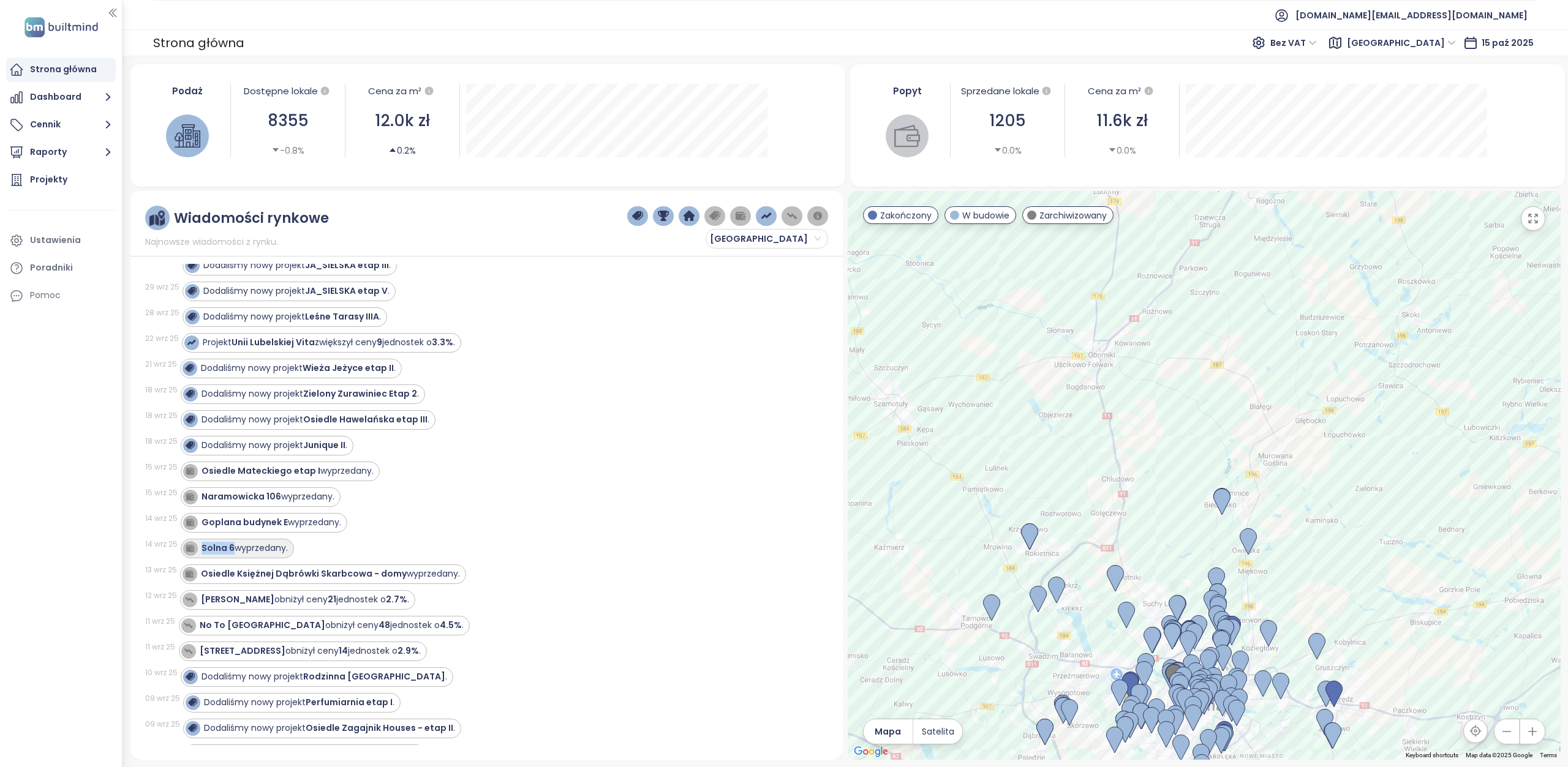
drag, startPoint x: 233, startPoint y: 540, endPoint x: 202, endPoint y: 541, distance: 31.0
click at [202, 542] on div "Solna 6 wyprzedany." at bounding box center [245, 548] width 87 height 13
copy strong "Solna 6"
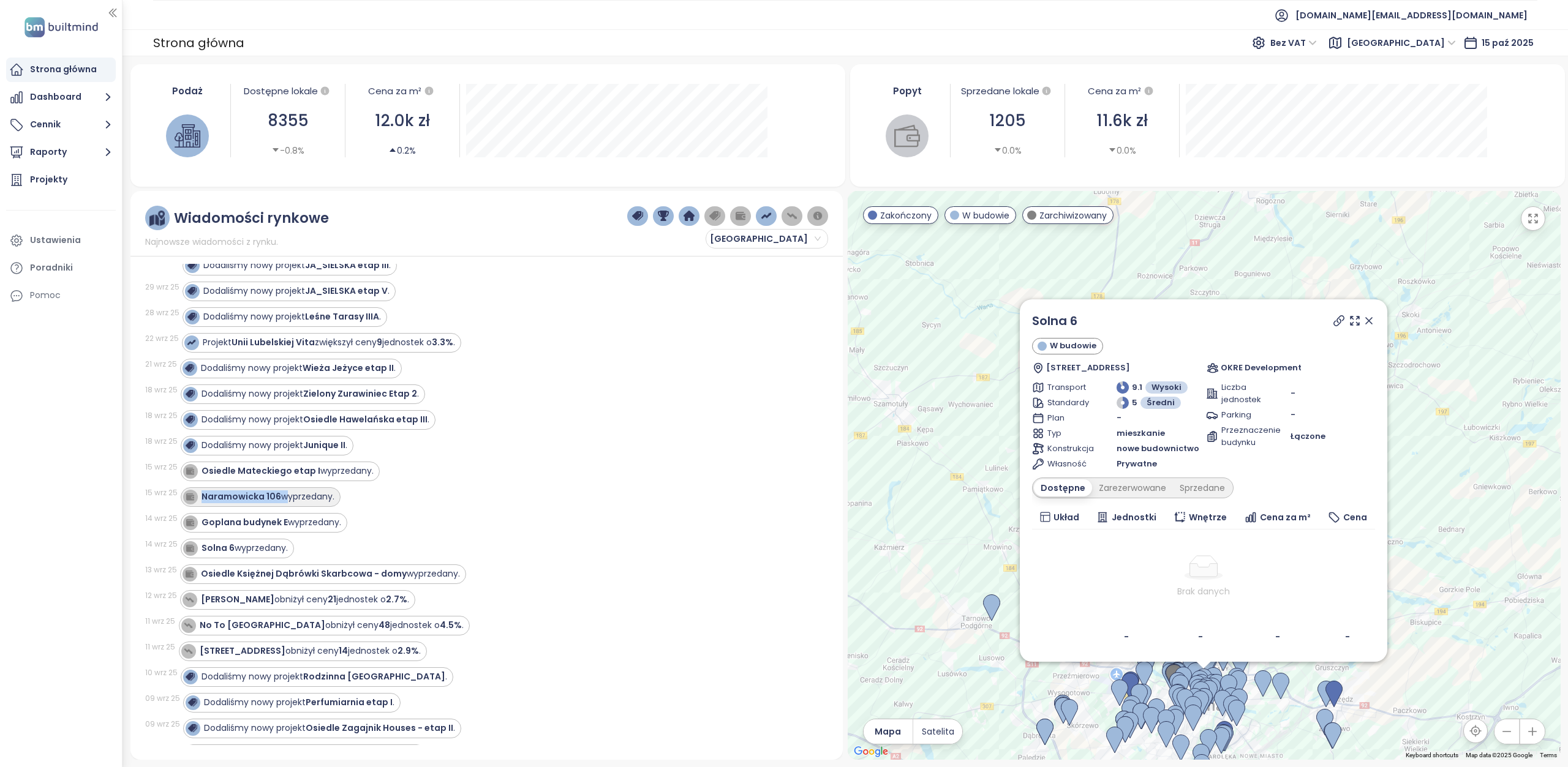
drag, startPoint x: 280, startPoint y: 488, endPoint x: 201, endPoint y: 487, distance: 79.0
click at [202, 491] on div "Naramowicka 106 wyprzedany." at bounding box center [268, 497] width 133 height 13
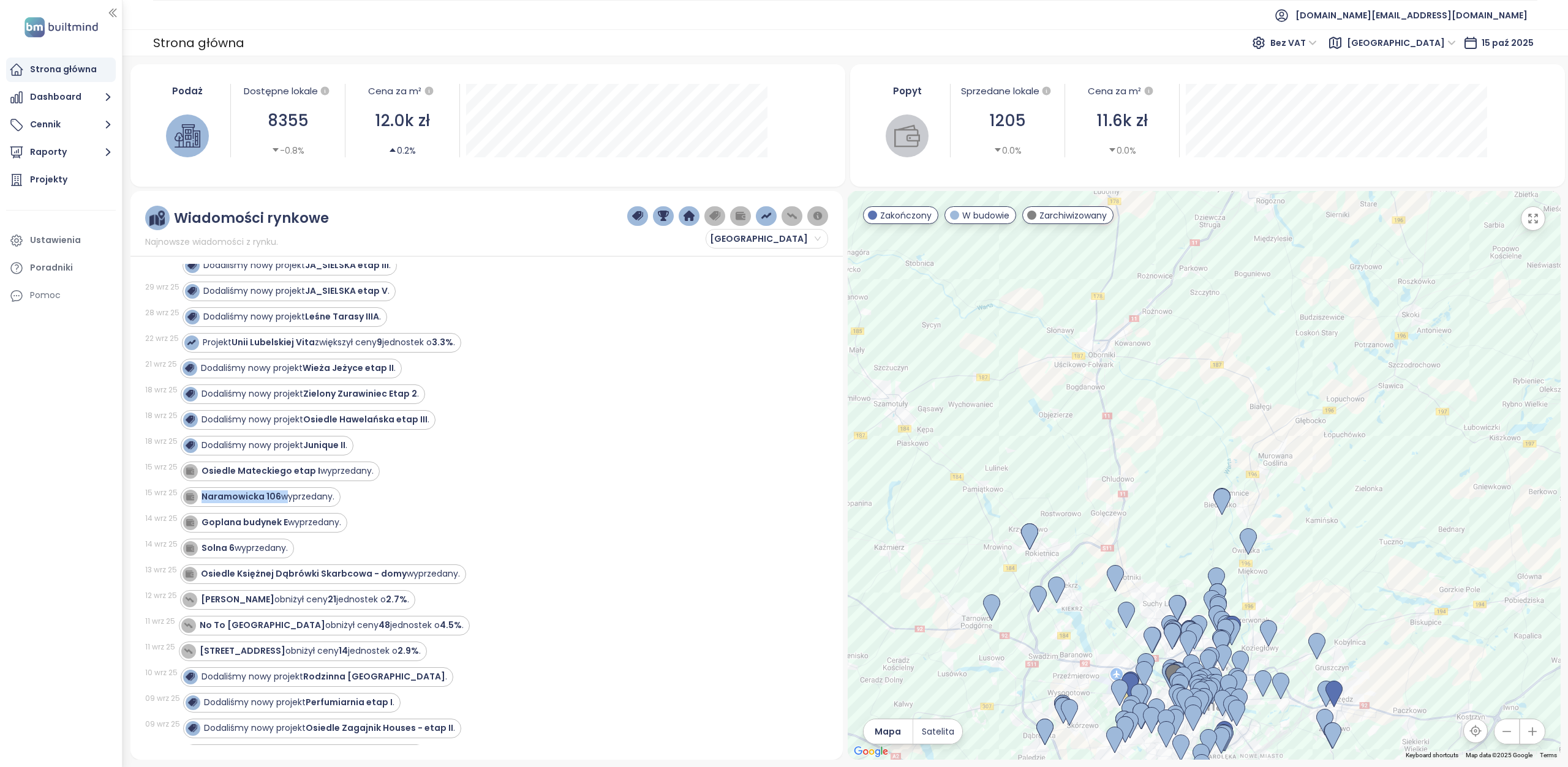
copy div "Naramowicka 106"
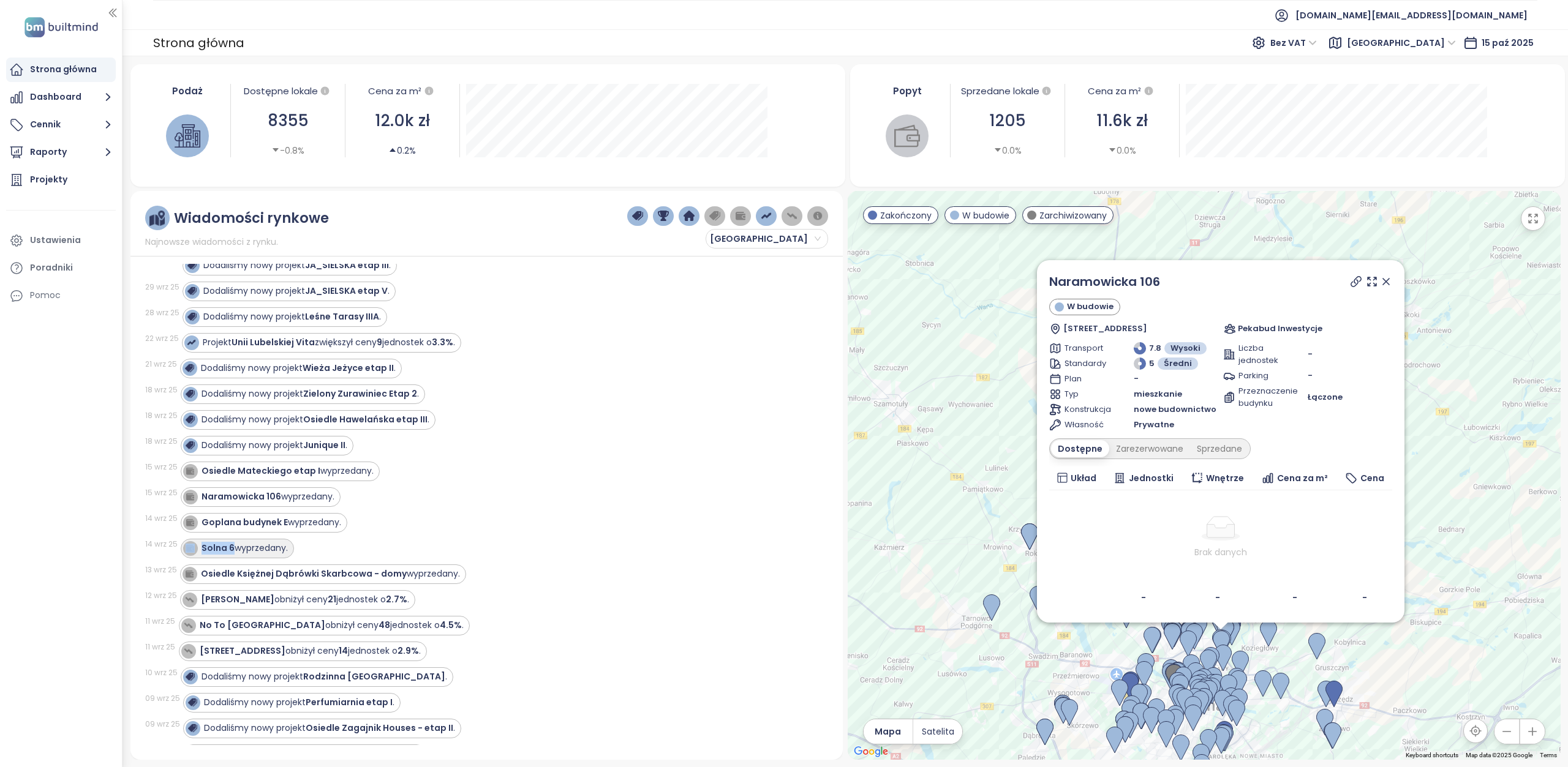
drag, startPoint x: 200, startPoint y: 538, endPoint x: 233, endPoint y: 543, distance: 33.4
click at [233, 543] on div "Solna 6 wyprzedany." at bounding box center [236, 548] width 105 height 14
